Goal: Information Seeking & Learning: Learn about a topic

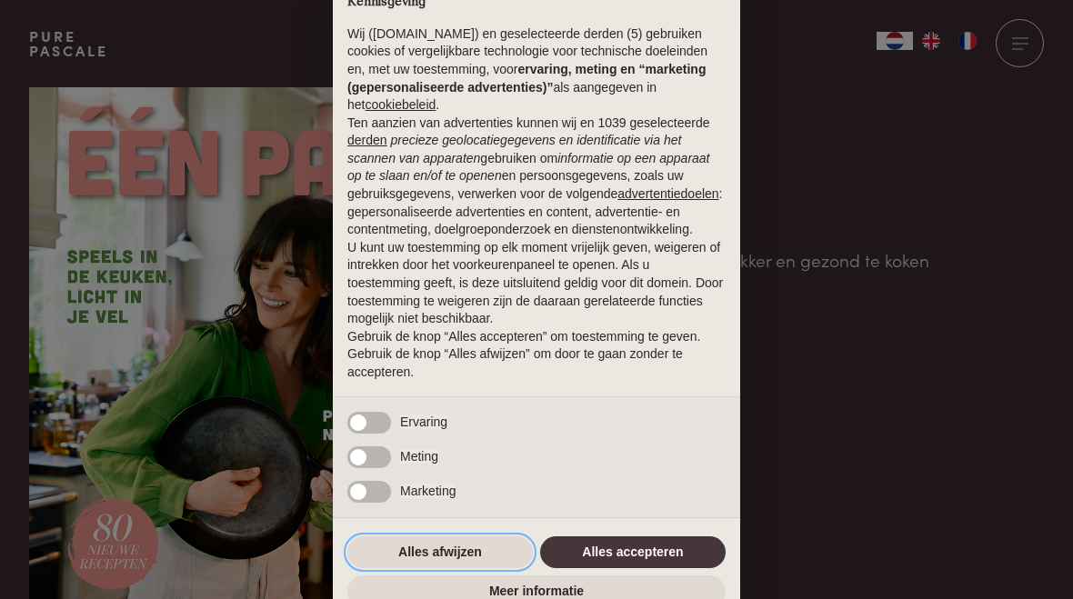
click at [417, 556] on button "Alles afwijzen" at bounding box center [439, 552] width 185 height 33
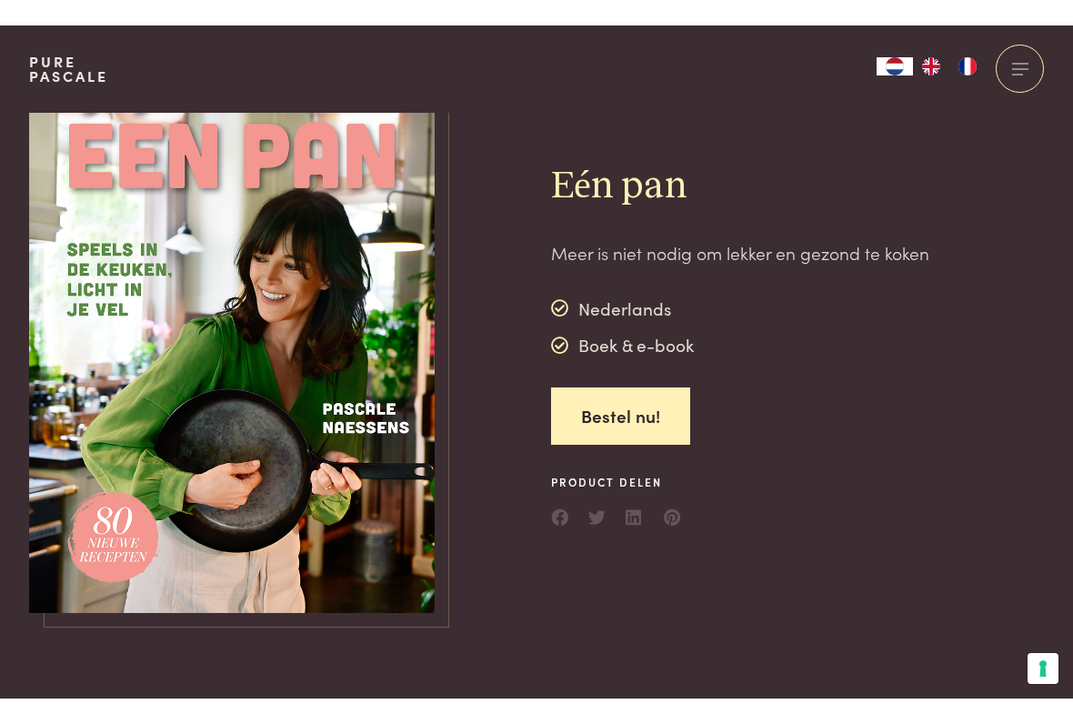
scroll to position [34, 0]
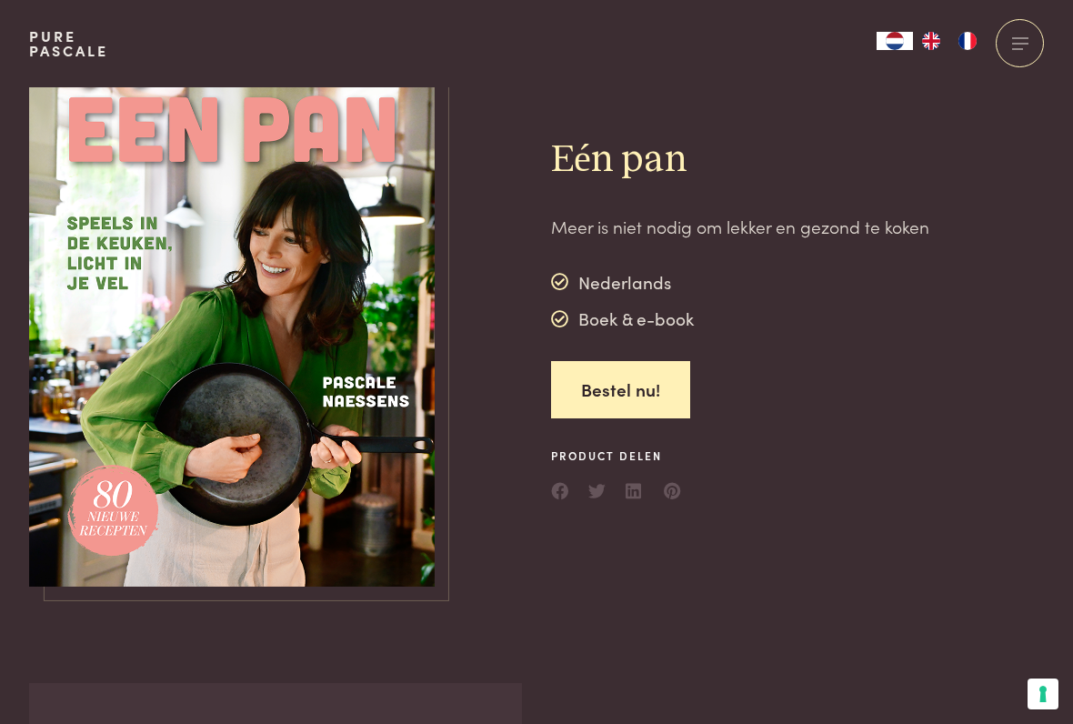
click at [277, 382] on img at bounding box center [232, 320] width 406 height 533
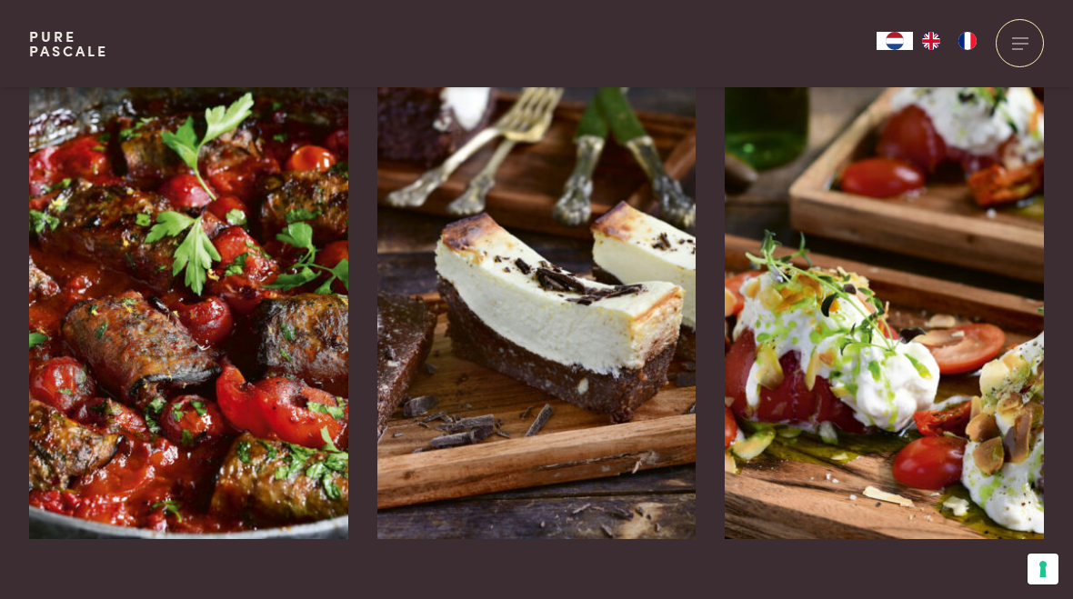
scroll to position [2927, 0]
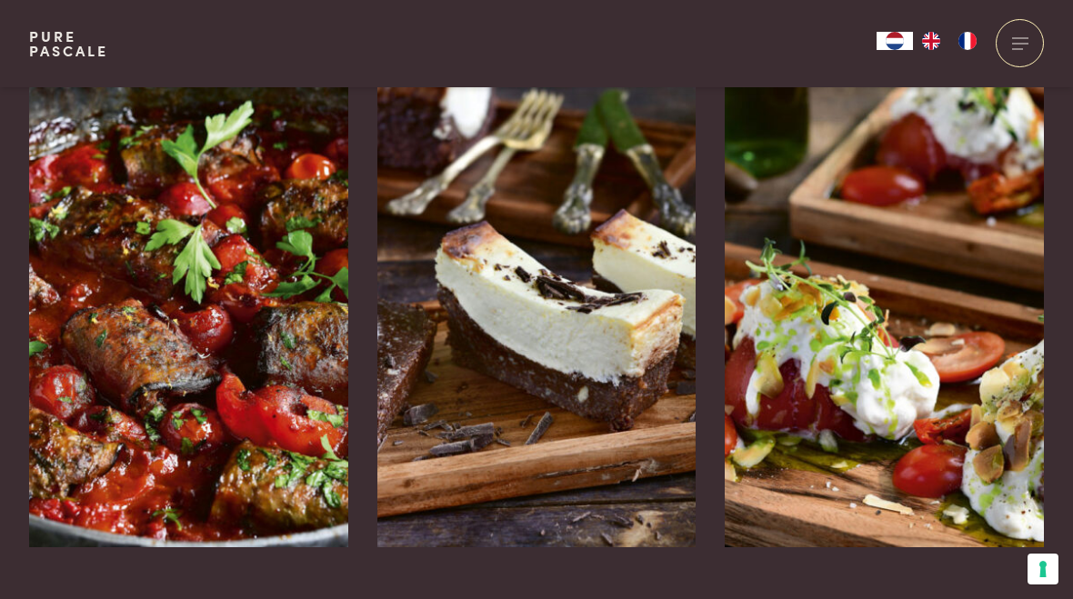
click at [590, 366] on img at bounding box center [536, 275] width 319 height 546
click at [936, 320] on img at bounding box center [884, 275] width 319 height 546
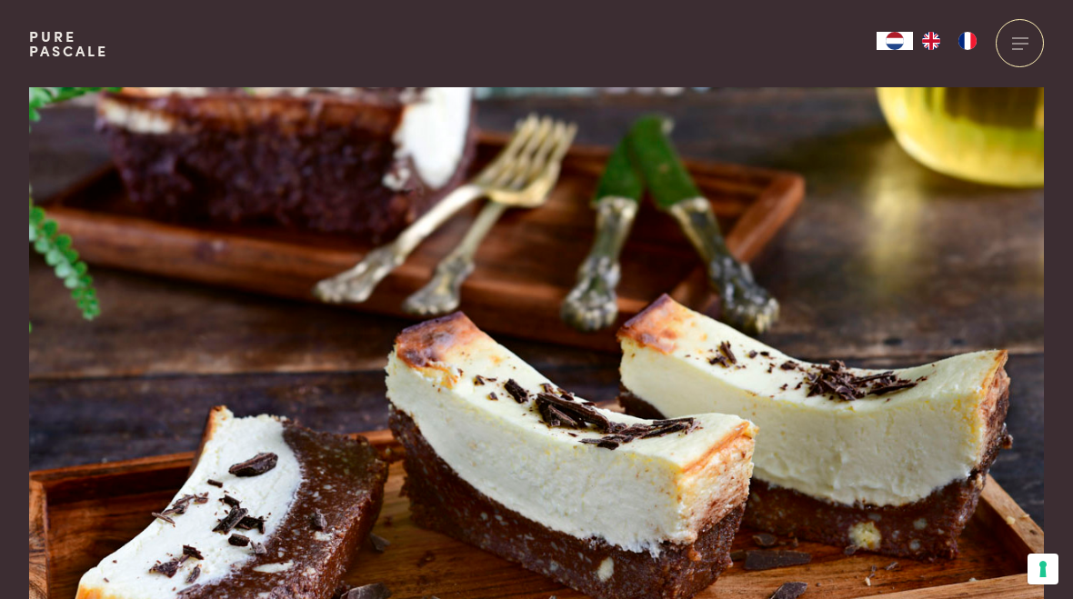
click at [937, 282] on img at bounding box center [536, 391] width 1015 height 609
click at [408, 50] on div "Pure Pascale Collecties Kitchenware Tableware Bathroom Interior Inspiratie Alle…" at bounding box center [536, 43] width 1015 height 87
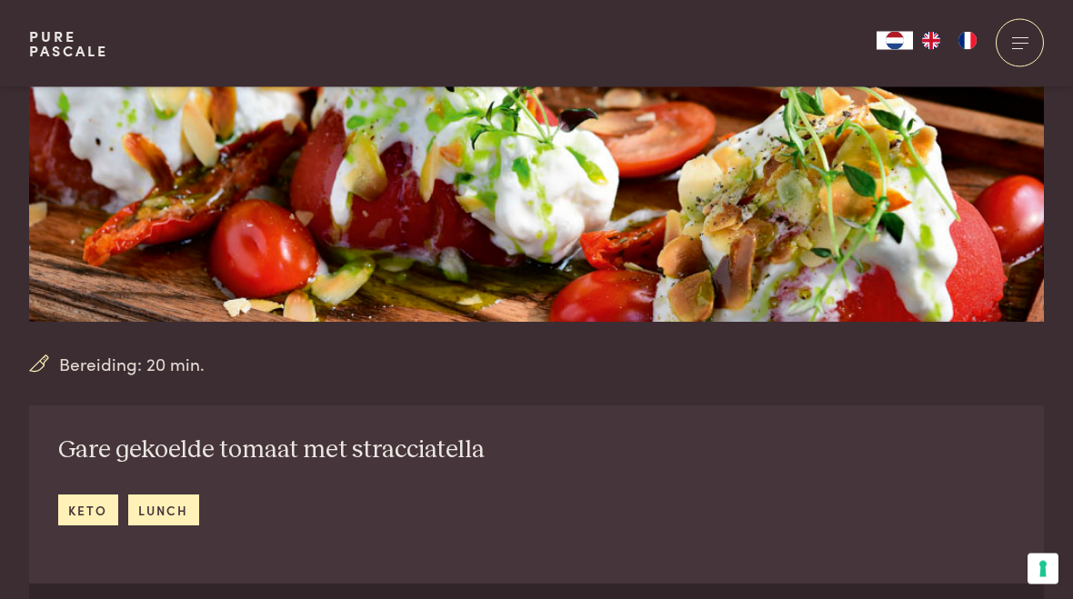
scroll to position [354, 0]
